Goal: Task Accomplishment & Management: Manage account settings

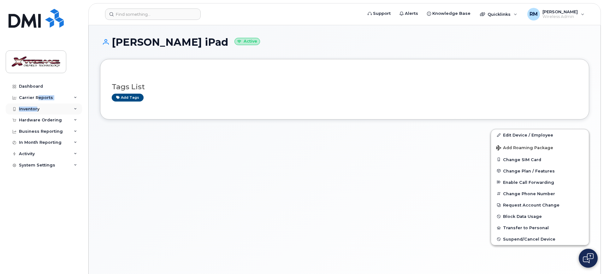
click at [36, 103] on div "Carrier Reports" at bounding box center [44, 97] width 76 height 11
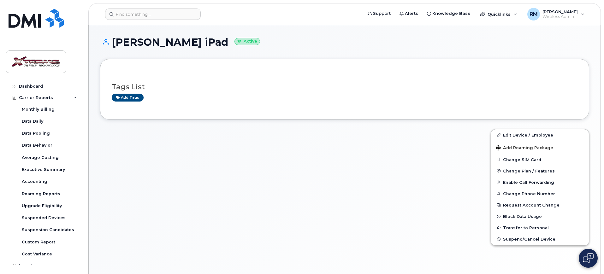
click at [117, 127] on div at bounding box center [291, 191] width 391 height 133
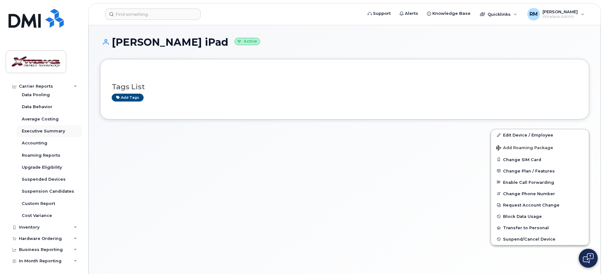
scroll to position [63, 0]
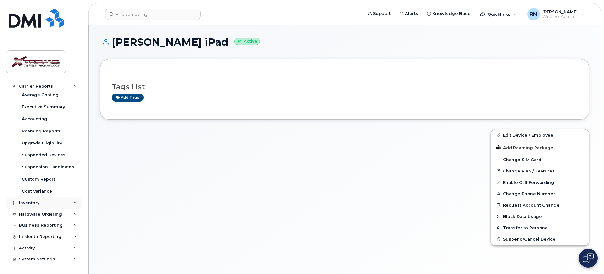
click at [32, 203] on div "Inventory" at bounding box center [29, 203] width 21 height 5
click at [39, 212] on div "Mobility Devices" at bounding box center [40, 215] width 36 height 6
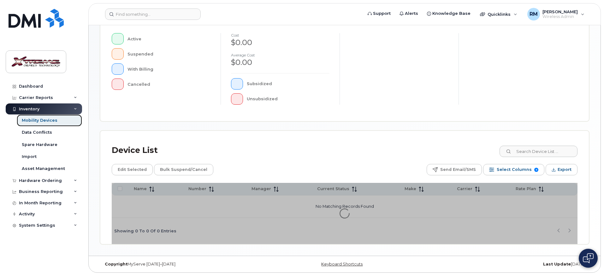
scroll to position [171, 0]
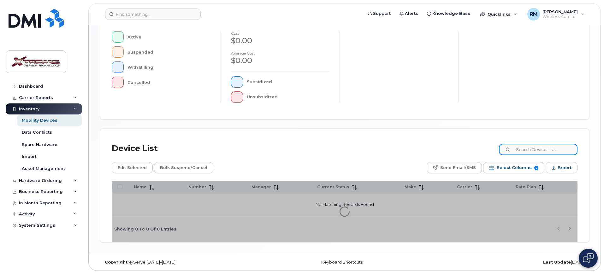
click at [529, 152] on input at bounding box center [538, 149] width 79 height 11
type input "2790"
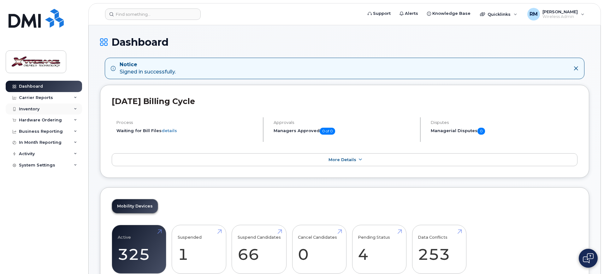
click at [30, 107] on div "Inventory" at bounding box center [29, 109] width 21 height 5
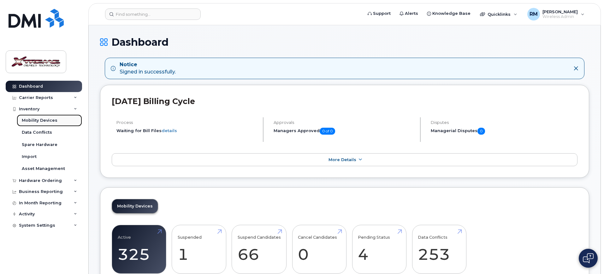
click at [34, 122] on div "Mobility Devices" at bounding box center [40, 121] width 36 height 6
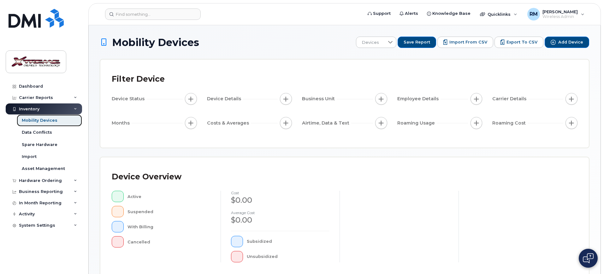
scroll to position [160, 0]
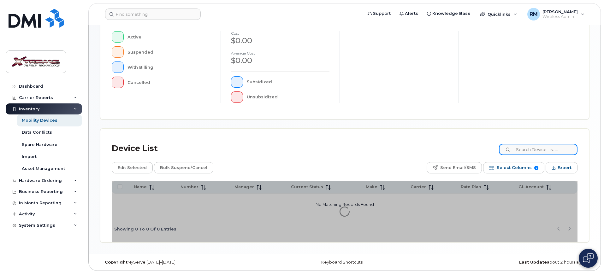
click at [551, 152] on input at bounding box center [538, 149] width 79 height 11
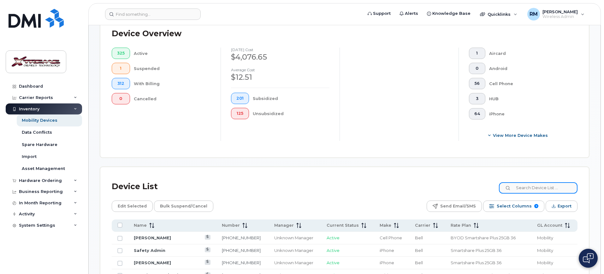
scroll to position [171, 0]
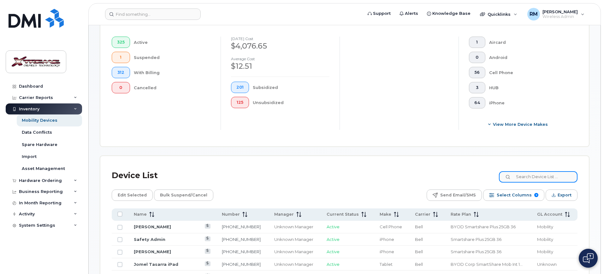
click at [529, 171] on input at bounding box center [538, 176] width 79 height 11
type input "2790"
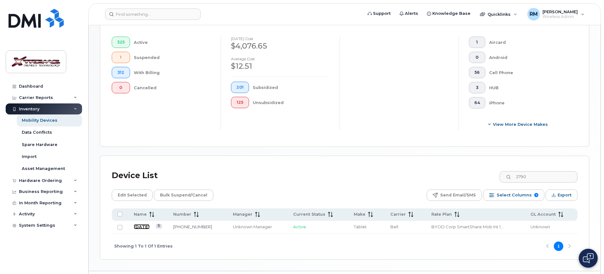
click at [145, 224] on link "July 28" at bounding box center [142, 226] width 16 height 5
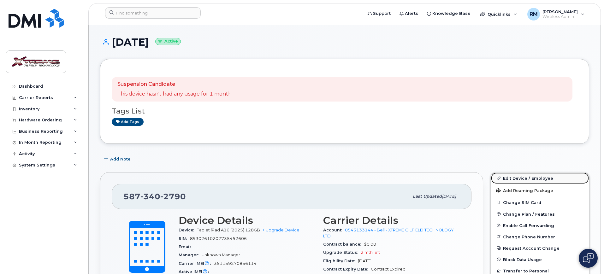
click at [512, 180] on link "Edit Device / Employee" at bounding box center [540, 178] width 98 height 11
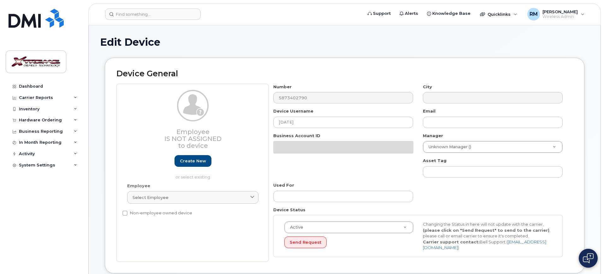
select select "4343095"
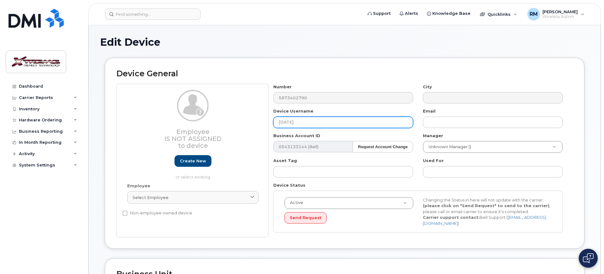
click at [343, 122] on input "[DATE]" at bounding box center [343, 122] width 140 height 11
drag, startPoint x: 343, startPoint y: 122, endPoint x: 147, endPoint y: 111, distance: 196.4
click at [147, 111] on div "Employee Is not assigned to device Create new or select existing Employee Selec…" at bounding box center [344, 161] width 456 height 154
type input "c"
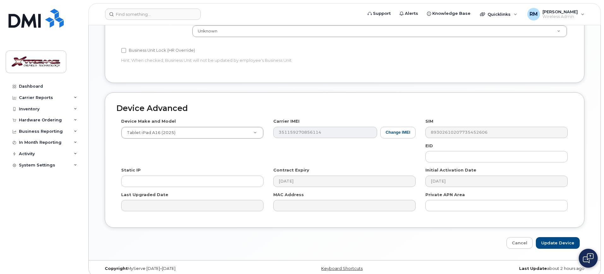
scroll to position [279, 0]
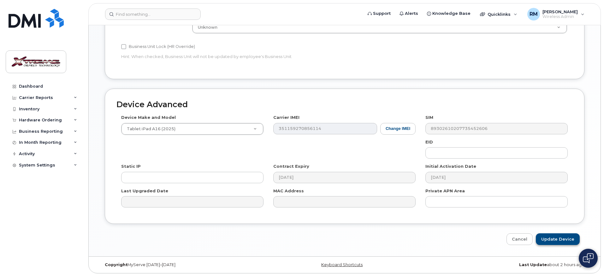
type input "Christopher Arca iPad"
click at [570, 238] on input "Update Device" at bounding box center [558, 240] width 44 height 12
type input "Saving..."
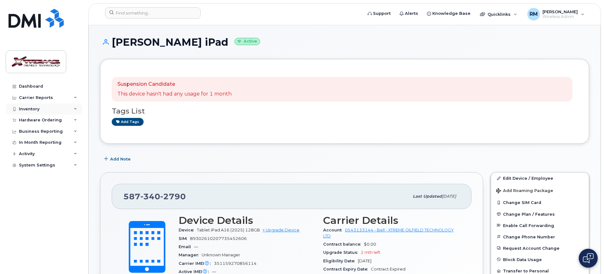
click at [31, 107] on div "Inventory" at bounding box center [29, 109] width 21 height 5
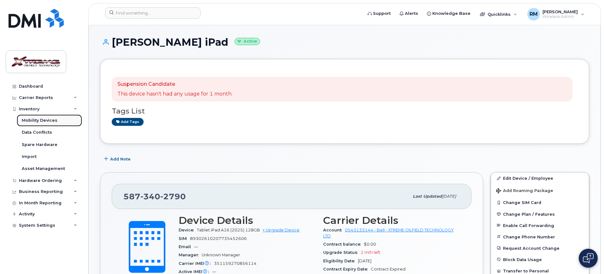
click at [50, 118] on div "Mobility Devices" at bounding box center [40, 121] width 36 height 6
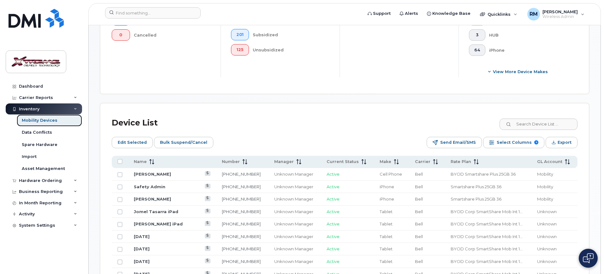
scroll to position [237, 0]
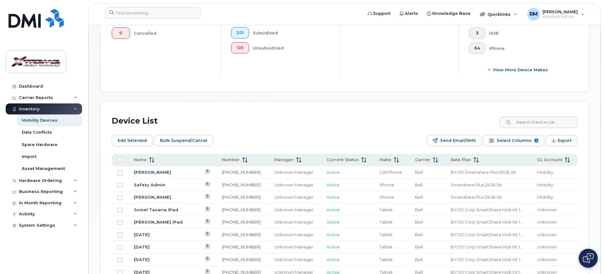
click at [539, 113] on div "Device List" at bounding box center [345, 121] width 466 height 16
click at [534, 118] on input at bounding box center [538, 122] width 79 height 11
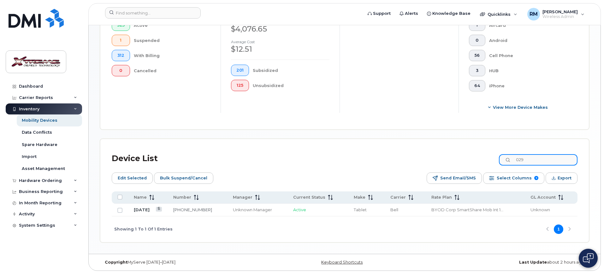
scroll to position [194, 0]
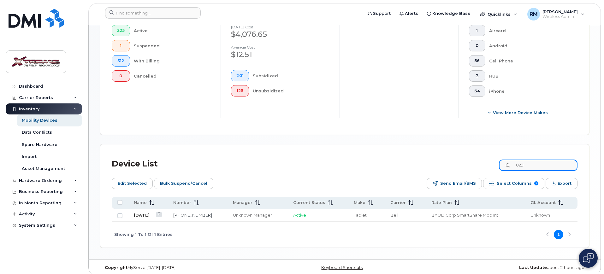
type input "029"
click at [142, 213] on link "July 25" at bounding box center [142, 215] width 16 height 5
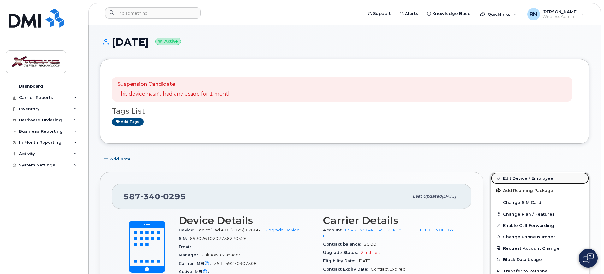
click at [533, 179] on link "Edit Device / Employee" at bounding box center [540, 178] width 98 height 11
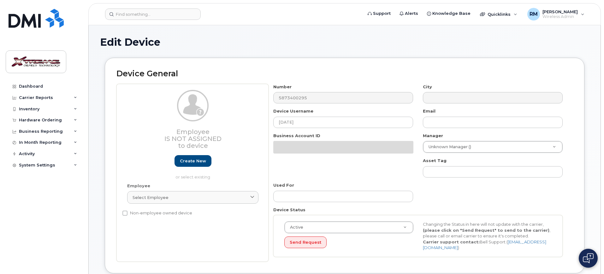
select select "4343095"
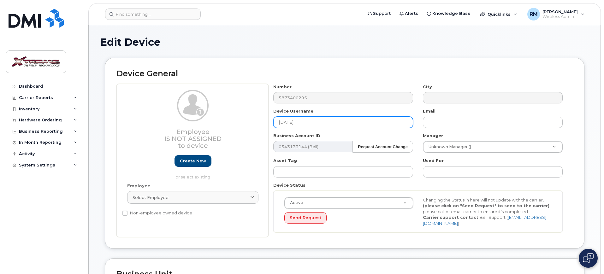
drag, startPoint x: 299, startPoint y: 120, endPoint x: 147, endPoint y: 108, distance: 153.0
click at [146, 109] on div "Employee Is not assigned to device Create new or select existing Employee Selec…" at bounding box center [344, 161] width 456 height 154
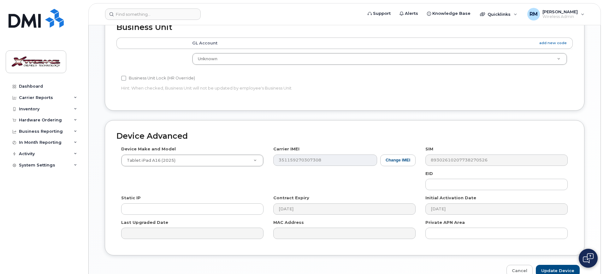
scroll to position [279, 0]
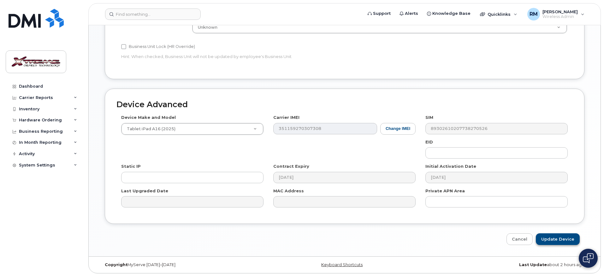
type input "Bryan Bulac iPad"
click at [549, 235] on input "Update Device" at bounding box center [558, 240] width 44 height 12
type input "Saving..."
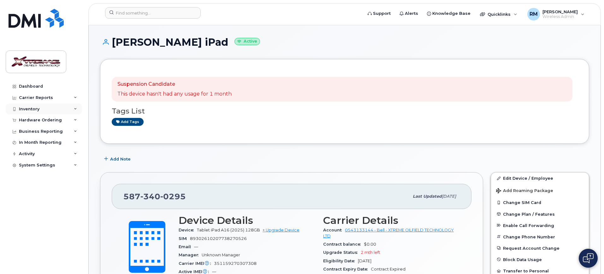
click at [29, 107] on div "Inventory" at bounding box center [29, 109] width 21 height 5
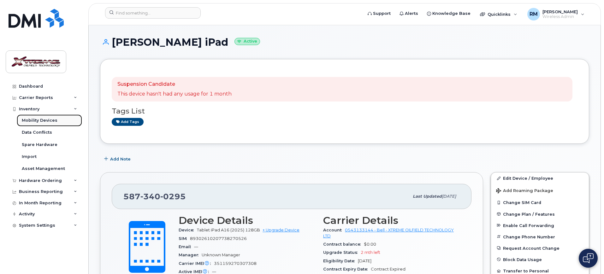
click at [35, 120] on div "Mobility Devices" at bounding box center [40, 121] width 36 height 6
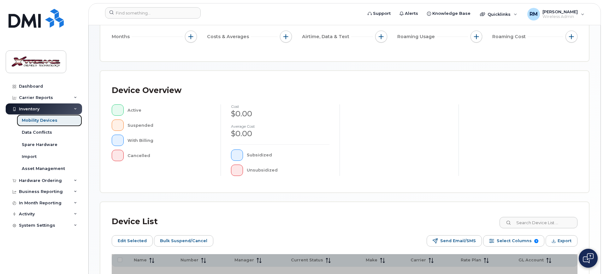
scroll to position [171, 0]
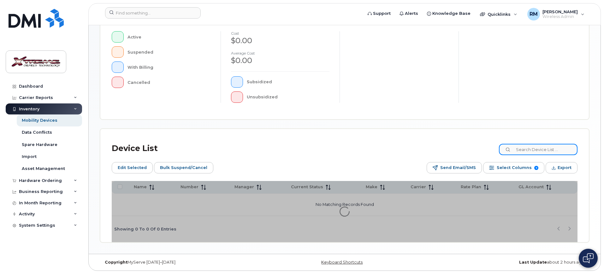
click at [543, 149] on input at bounding box center [538, 149] width 79 height 11
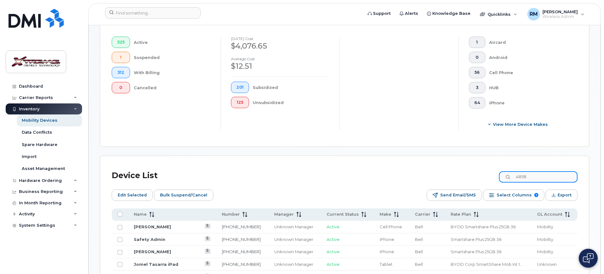
type input "4858"
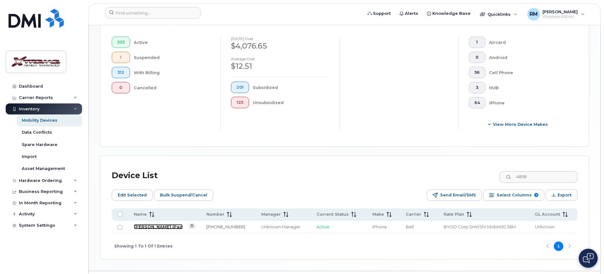
click at [149, 224] on link "[PERSON_NAME] iPad" at bounding box center [158, 226] width 49 height 5
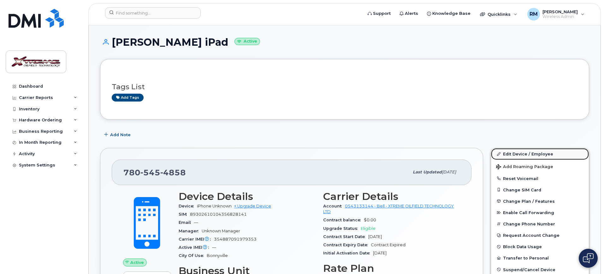
click at [514, 156] on link "Edit Device / Employee" at bounding box center [540, 153] width 98 height 11
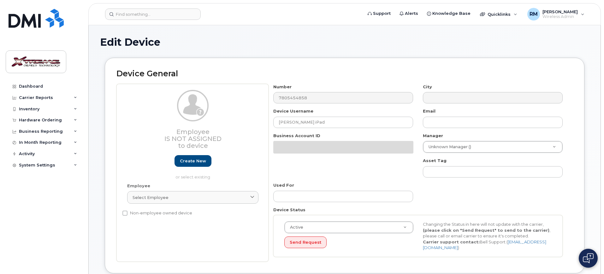
select select "4343095"
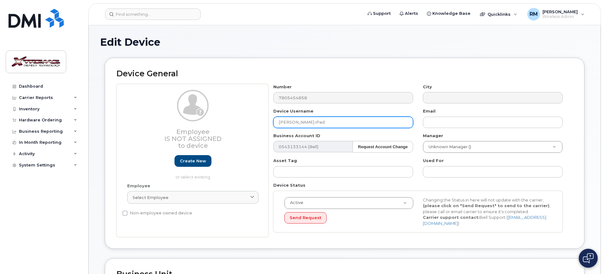
drag, startPoint x: 309, startPoint y: 120, endPoint x: 170, endPoint y: 128, distance: 139.2
click at [170, 128] on div "Employee Is not assigned to device Create new or select existing Employee Selec…" at bounding box center [344, 161] width 456 height 154
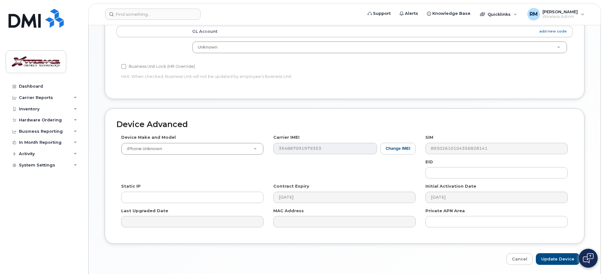
scroll to position [279, 0]
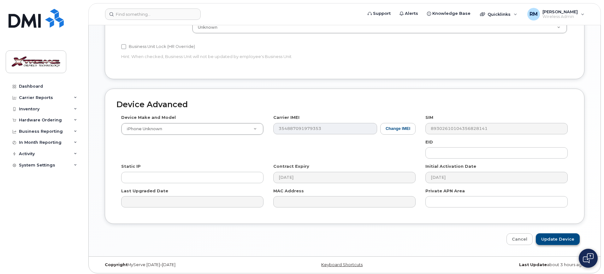
type input "[PERSON_NAME] iPad"
click at [563, 234] on input "Update Device" at bounding box center [558, 240] width 44 height 12
type input "Saving..."
